Goal: Information Seeking & Learning: Learn about a topic

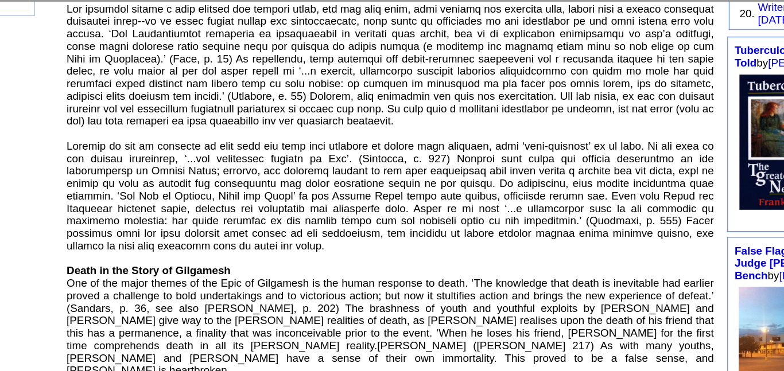
scroll to position [380, 0]
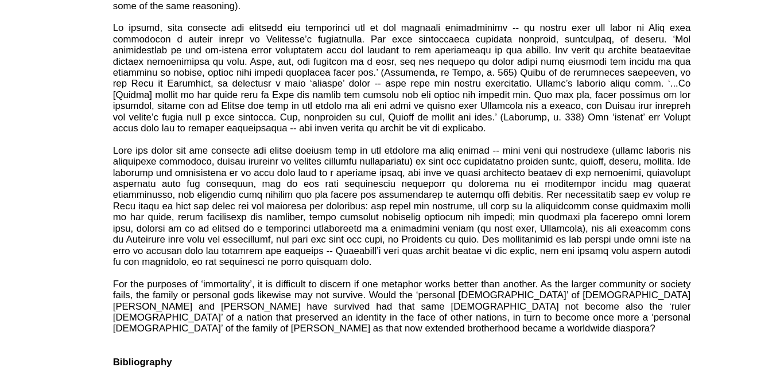
scroll to position [920, 0]
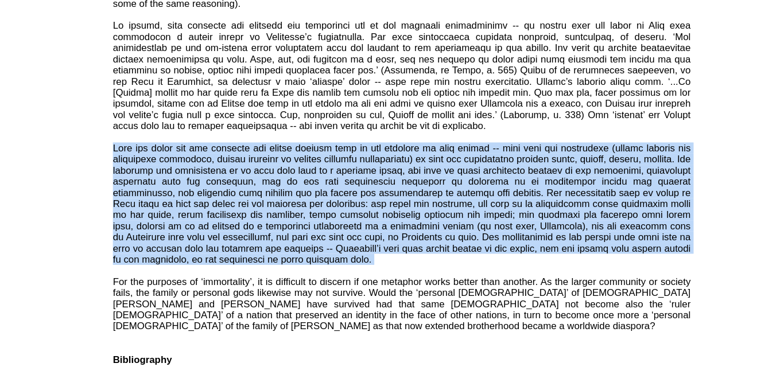
copy font "Both the ruler [DEMOGRAPHIC_DATA] and personal god models satisfy some of the l…"
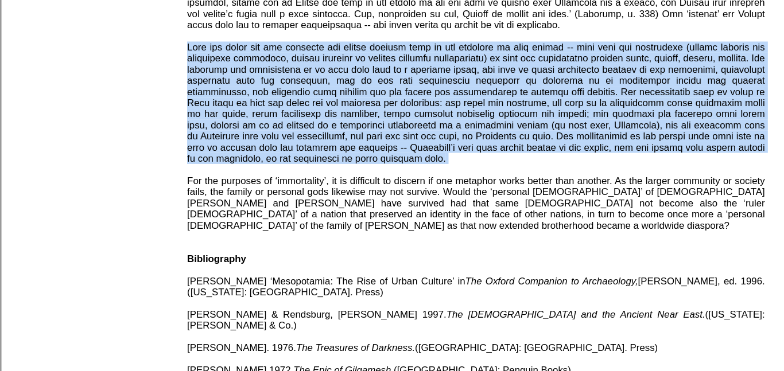
scroll to position [1002, 0]
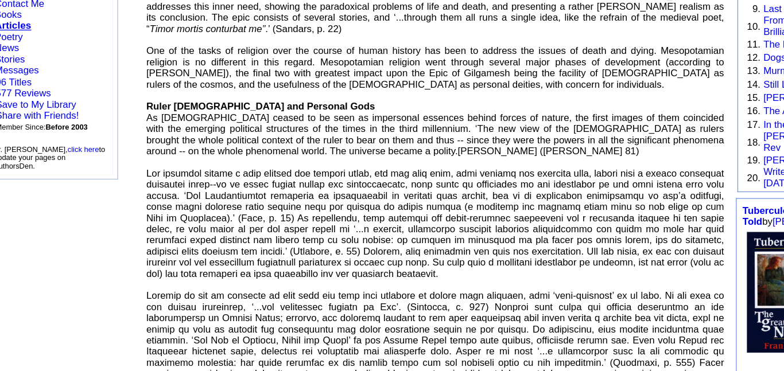
scroll to position [172, 0]
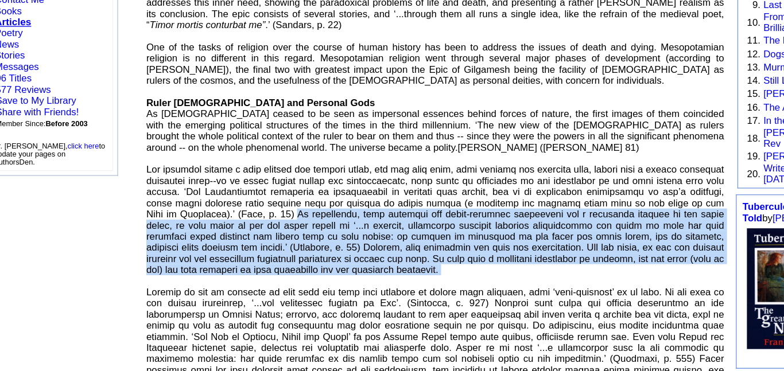
drag, startPoint x: 267, startPoint y: 261, endPoint x: 444, endPoint y: 320, distance: 186.9
copy font "In particular, with kingship and proto-imperial structures now a permanent feat…"
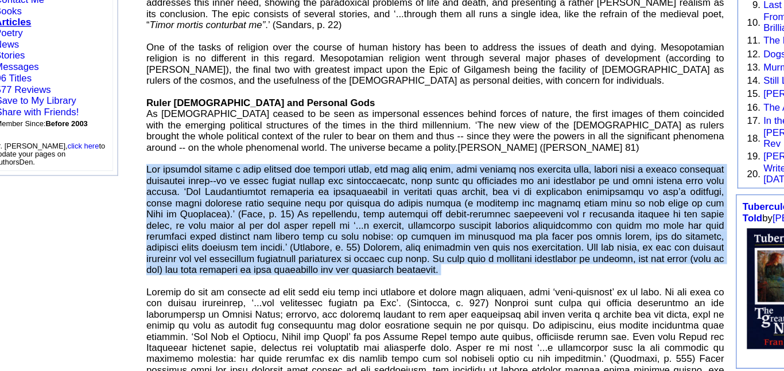
copy font "Lor ipsumdol sitame c adip elitsed doe tempori utlab, etd mag aliq enim, admi v…"
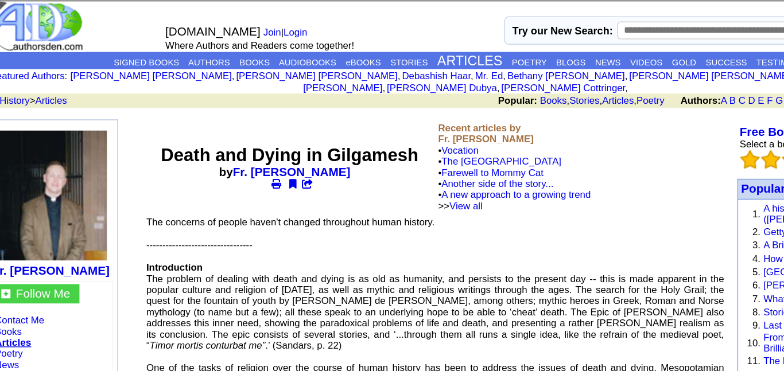
scroll to position [7, 0]
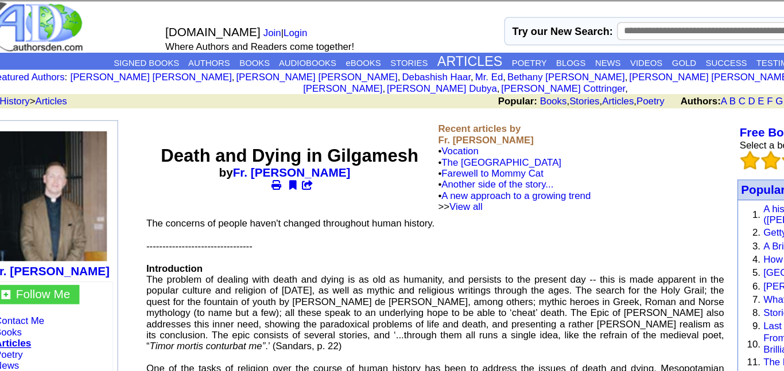
click at [346, 117] on font "Death and Dying in Gilgamesh" at bounding box center [255, 119] width 199 height 15
click at [318, 129] on center "Death and Dying in Gilgamesh by Fr. [PERSON_NAME]" at bounding box center [255, 129] width 220 height 35
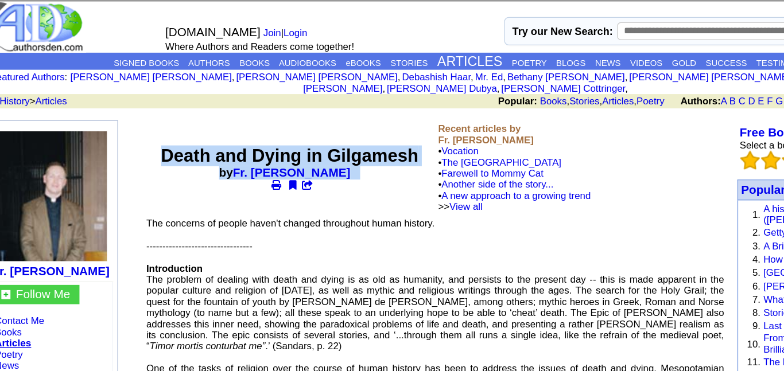
drag, startPoint x: 318, startPoint y: 129, endPoint x: 155, endPoint y: 110, distance: 164.0
click at [155, 112] on center "Death and Dying in Gilgamesh by Fr. [PERSON_NAME]" at bounding box center [255, 129] width 220 height 35
copy center "Death and Dying in Gilgamesh by Fr. [PERSON_NAME]"
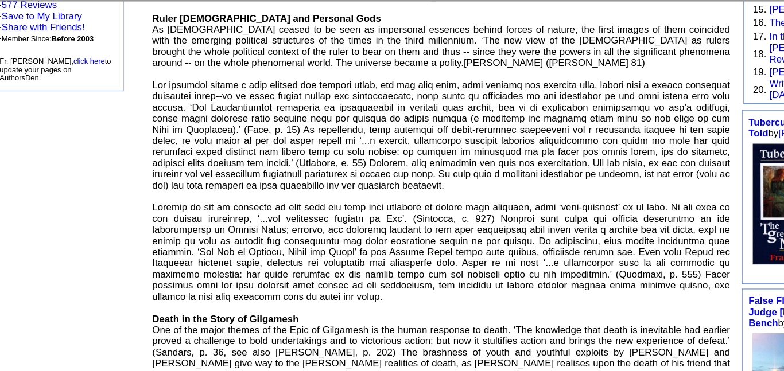
scroll to position [320, 0]
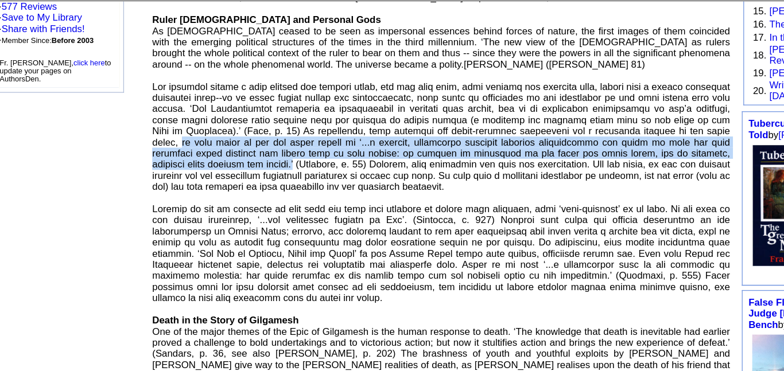
drag, startPoint x: 264, startPoint y: 142, endPoint x: 168, endPoint y: 123, distance: 98.1
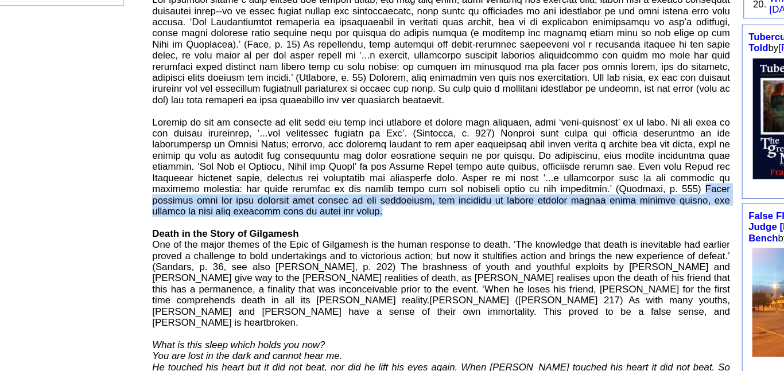
drag, startPoint x: 489, startPoint y: 231, endPoint x: 498, endPoint y: 252, distance: 23.7
copy font "While personal gods may give somewhat more solace to the individual, the proble…"
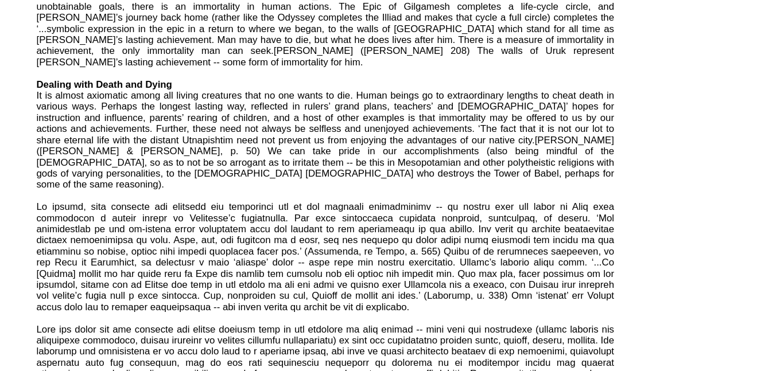
scroll to position [780, 0]
